Goal: Check status: Check status

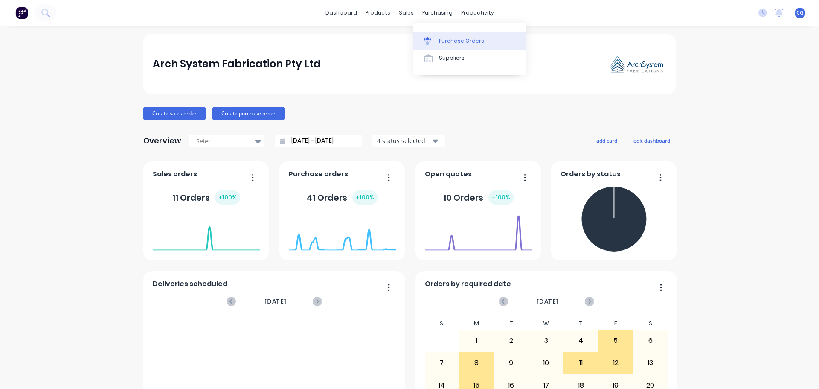
click at [456, 43] on div "Purchase Orders" at bounding box center [461, 41] width 45 height 8
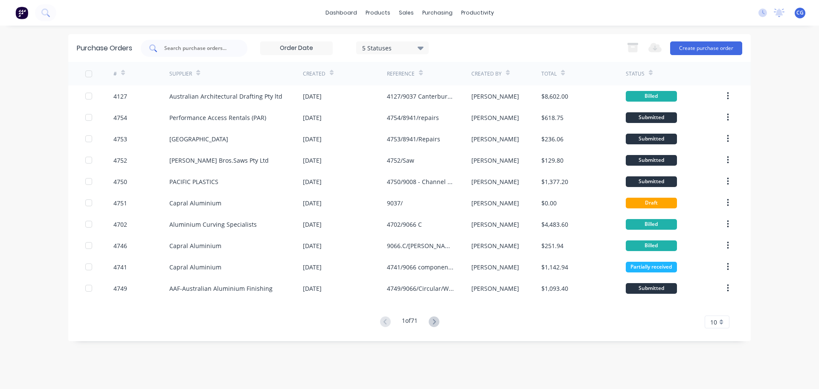
click at [186, 49] on input "text" at bounding box center [198, 48] width 71 height 9
type input "alspec"
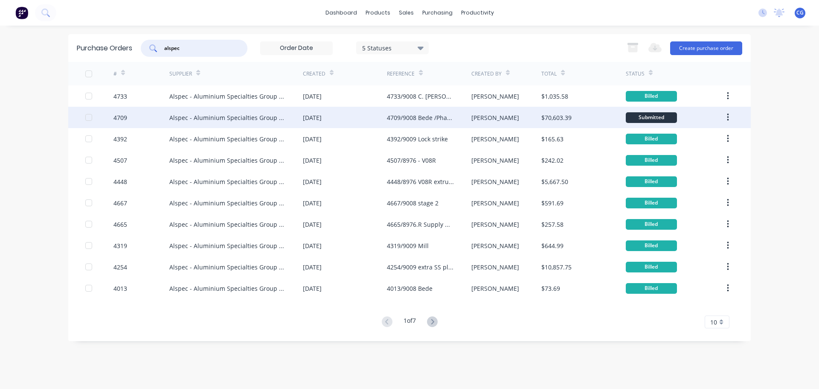
click at [431, 116] on div "4709/9008 Bede /Phase 2" at bounding box center [420, 117] width 67 height 9
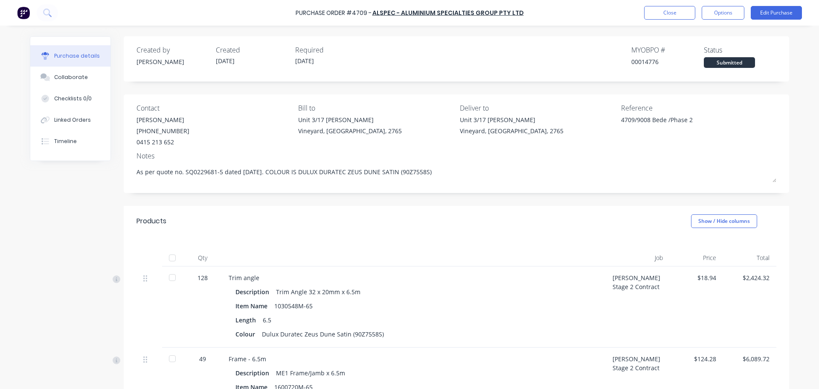
type textarea "x"
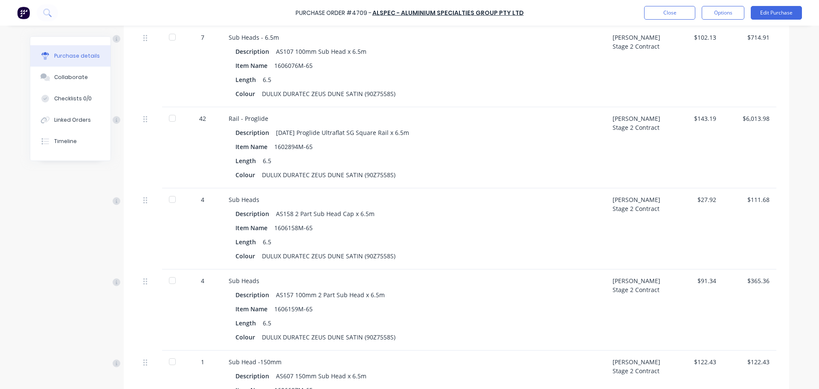
scroll to position [3115, 0]
